Goal: Check status: Check status

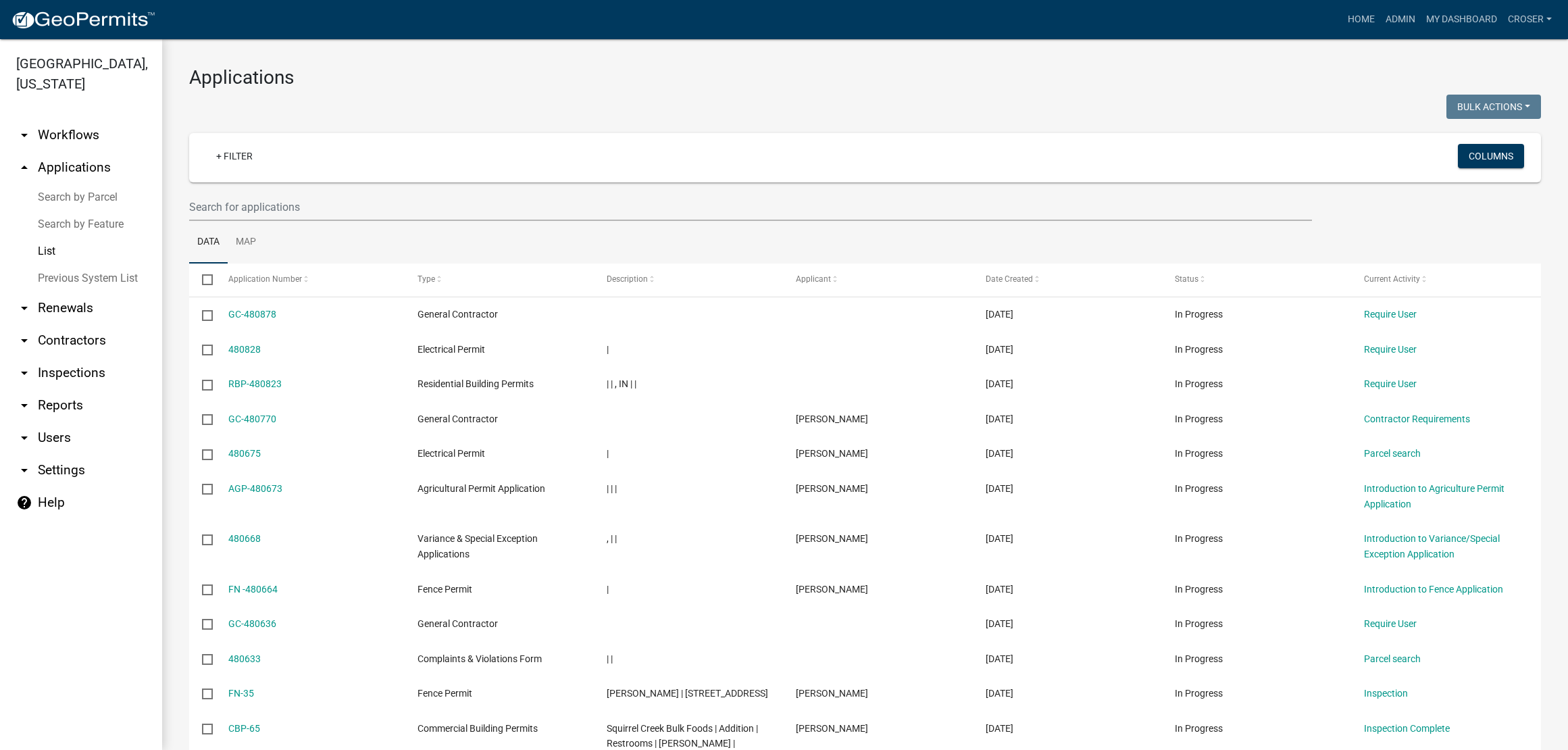
select select "3: 100"
click at [98, 389] on link "arrow_drop_down Inspections" at bounding box center [81, 372] width 162 height 32
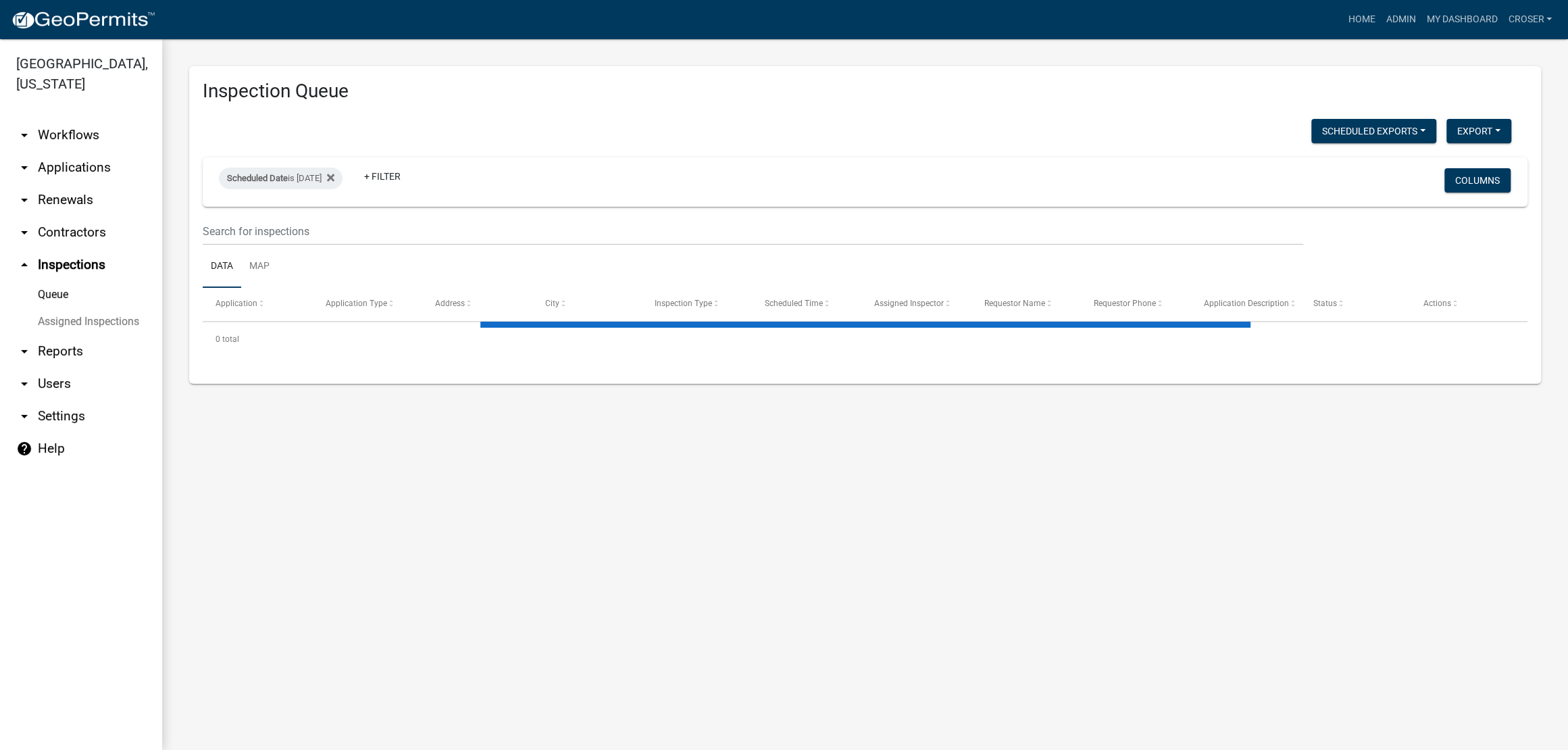
select select "3: 100"
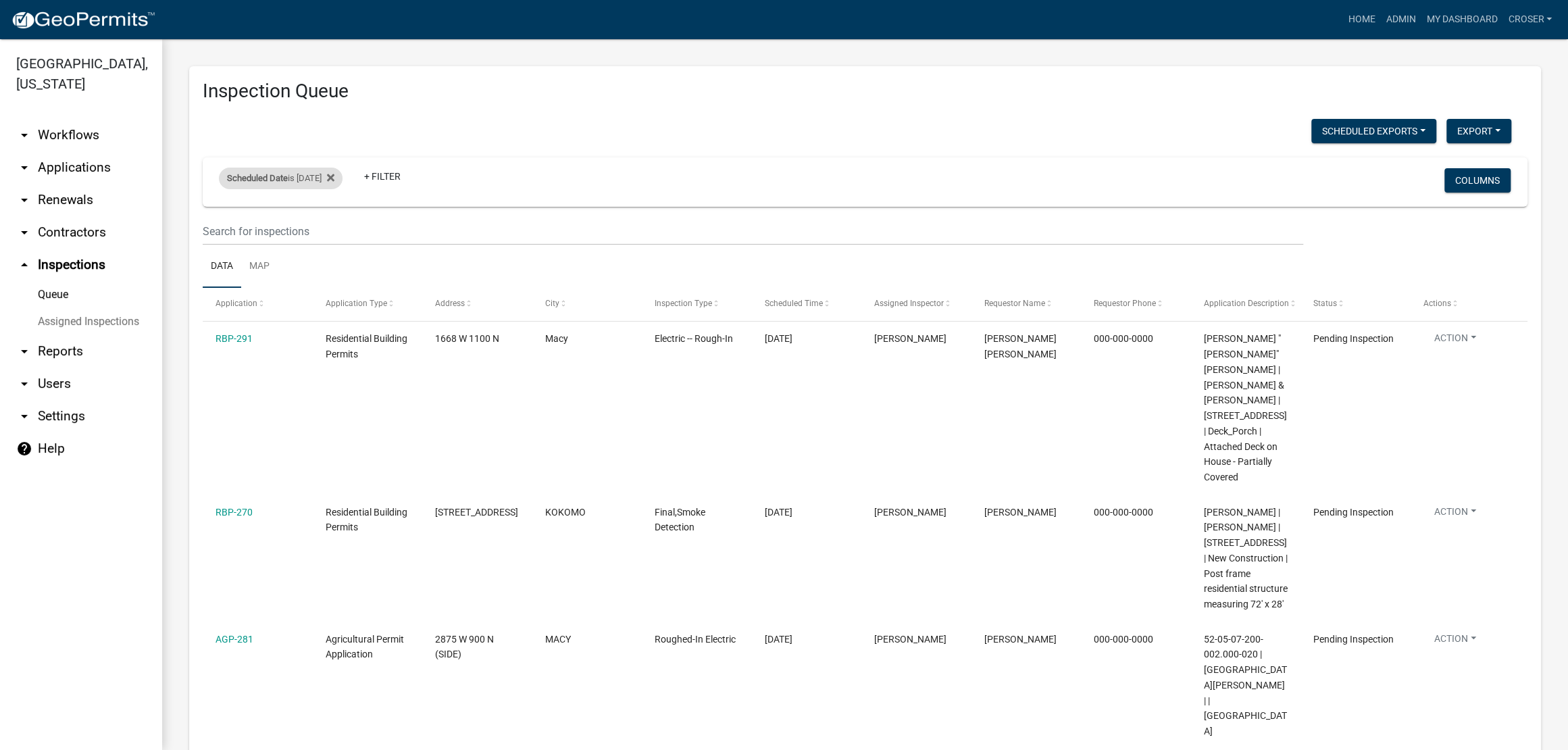
click at [330, 189] on div "Scheduled Date is [DATE]" at bounding box center [281, 178] width 123 height 21
click at [334, 265] on input "[DATE]" at bounding box center [287, 259] width 94 height 28
type input "[DATE]"
click at [920, 19] on div "Home Admin My Dashboard croser Admin Account Logout" at bounding box center [862, 19] width 1391 height 26
